Goal: Information Seeking & Learning: Find specific fact

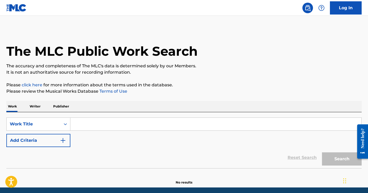
click at [94, 124] on input "Search Form" at bounding box center [215, 124] width 291 height 13
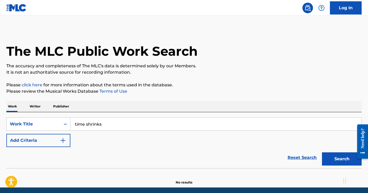
type input "time shrinks"
click at [322, 153] on button "Search" at bounding box center [342, 159] width 40 height 13
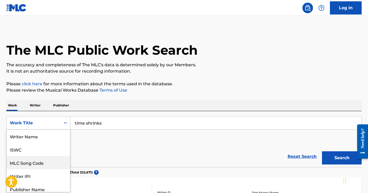
scroll to position [17, 0]
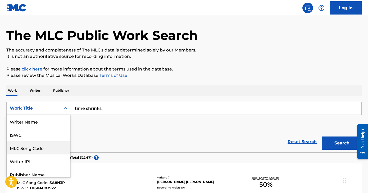
click at [57, 115] on div "MLC Song Code, 3 of 8. 8 results available. Use Up and Down to choose options, …" at bounding box center [38, 108] width 64 height 13
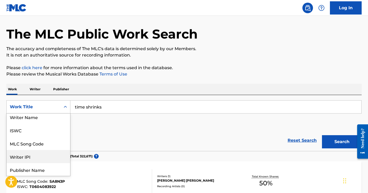
scroll to position [0, 0]
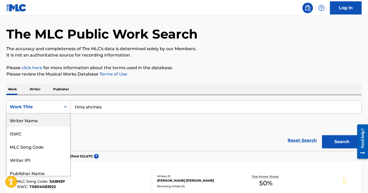
click at [48, 124] on div "Writer Name" at bounding box center [38, 120] width 63 height 13
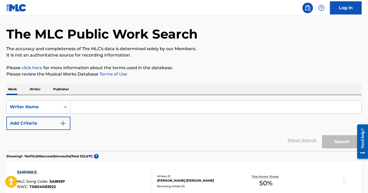
click at [87, 109] on input "Search Form" at bounding box center [215, 107] width 291 height 13
paste input "[PERSON_NAME]"
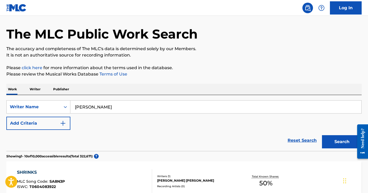
type input "[PERSON_NAME]"
click at [322, 135] on button "Search" at bounding box center [342, 141] width 40 height 13
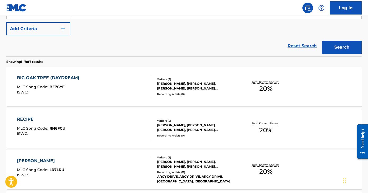
scroll to position [115, 0]
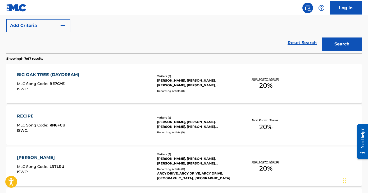
click at [107, 85] on div "BIG OAK TREE (DAYDREAM) MLC Song Code : BE7CYE ISWC :" at bounding box center [84, 84] width 135 height 24
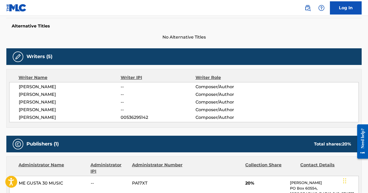
scroll to position [138, 0]
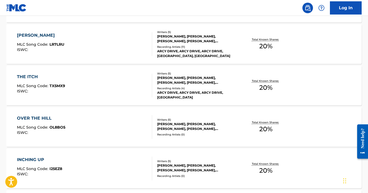
scroll to position [249, 0]
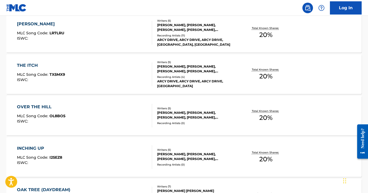
click at [89, 108] on div "OVER THE HILL MLC Song Code : OL8BO5 ISWC :" at bounding box center [84, 116] width 135 height 24
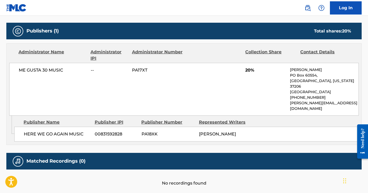
scroll to position [251, 0]
